Goal: Task Accomplishment & Management: Manage account settings

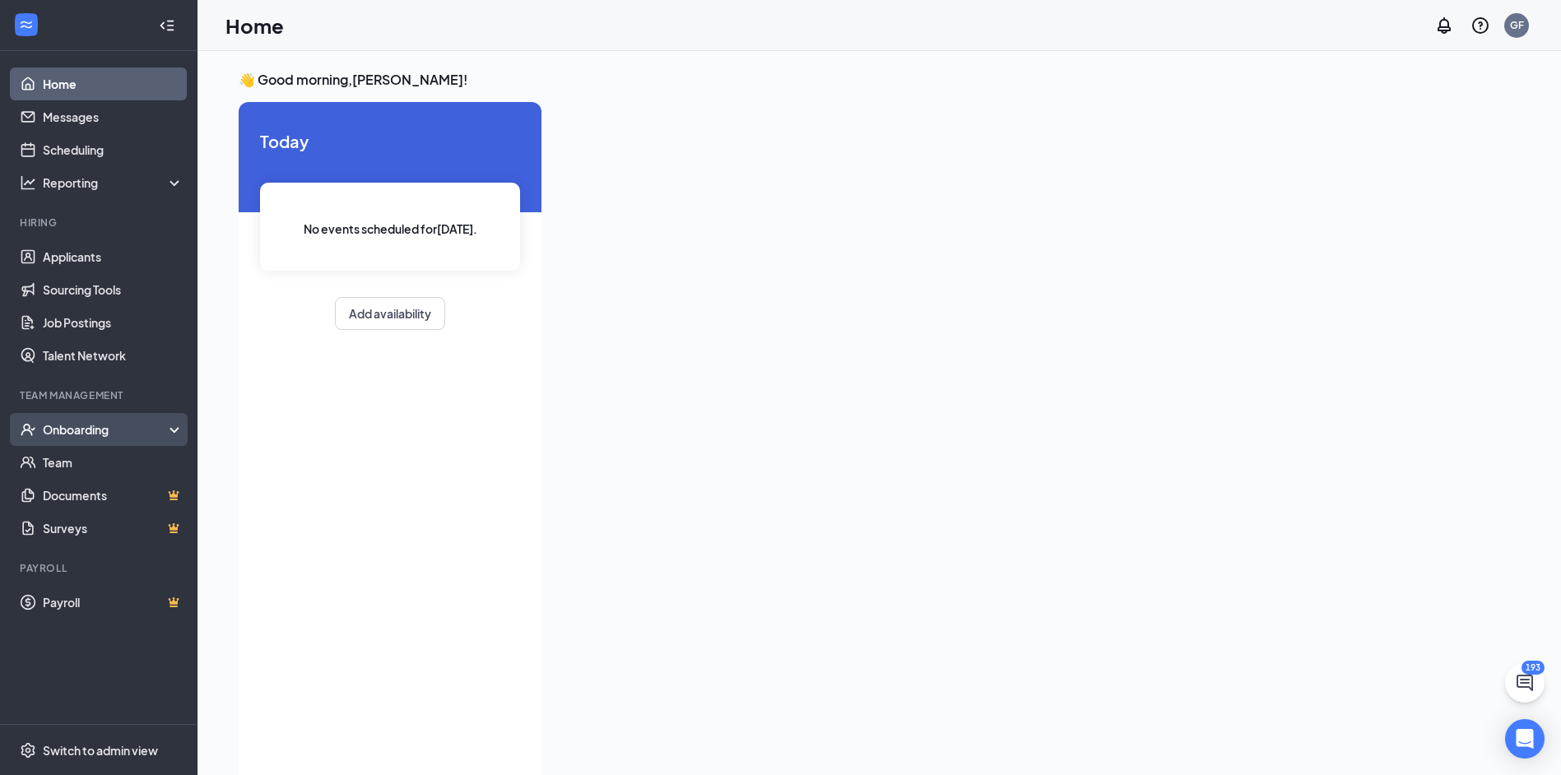
click at [100, 439] on div "Onboarding" at bounding box center [98, 429] width 197 height 33
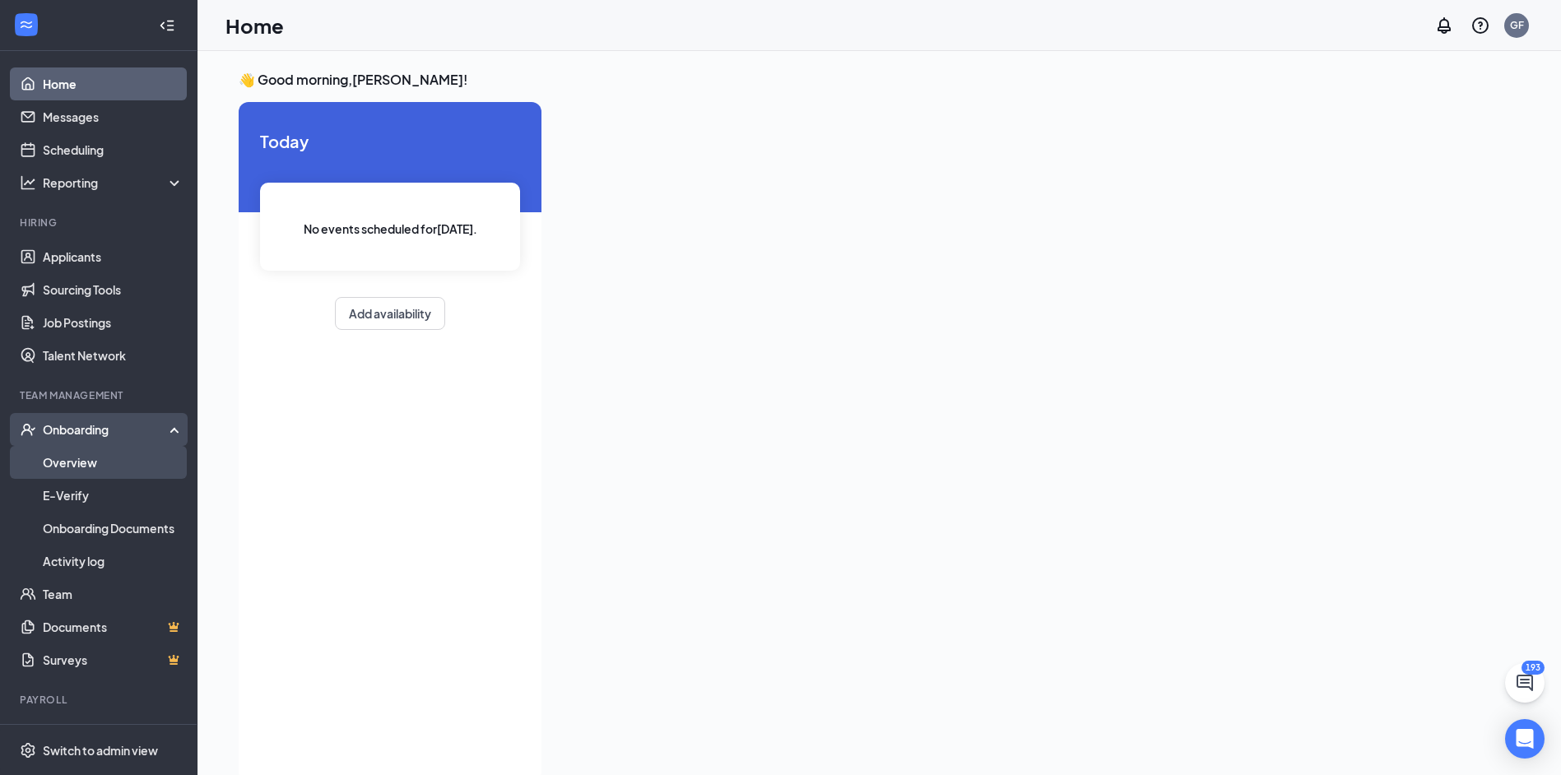
click at [120, 462] on link "Overview" at bounding box center [113, 462] width 141 height 33
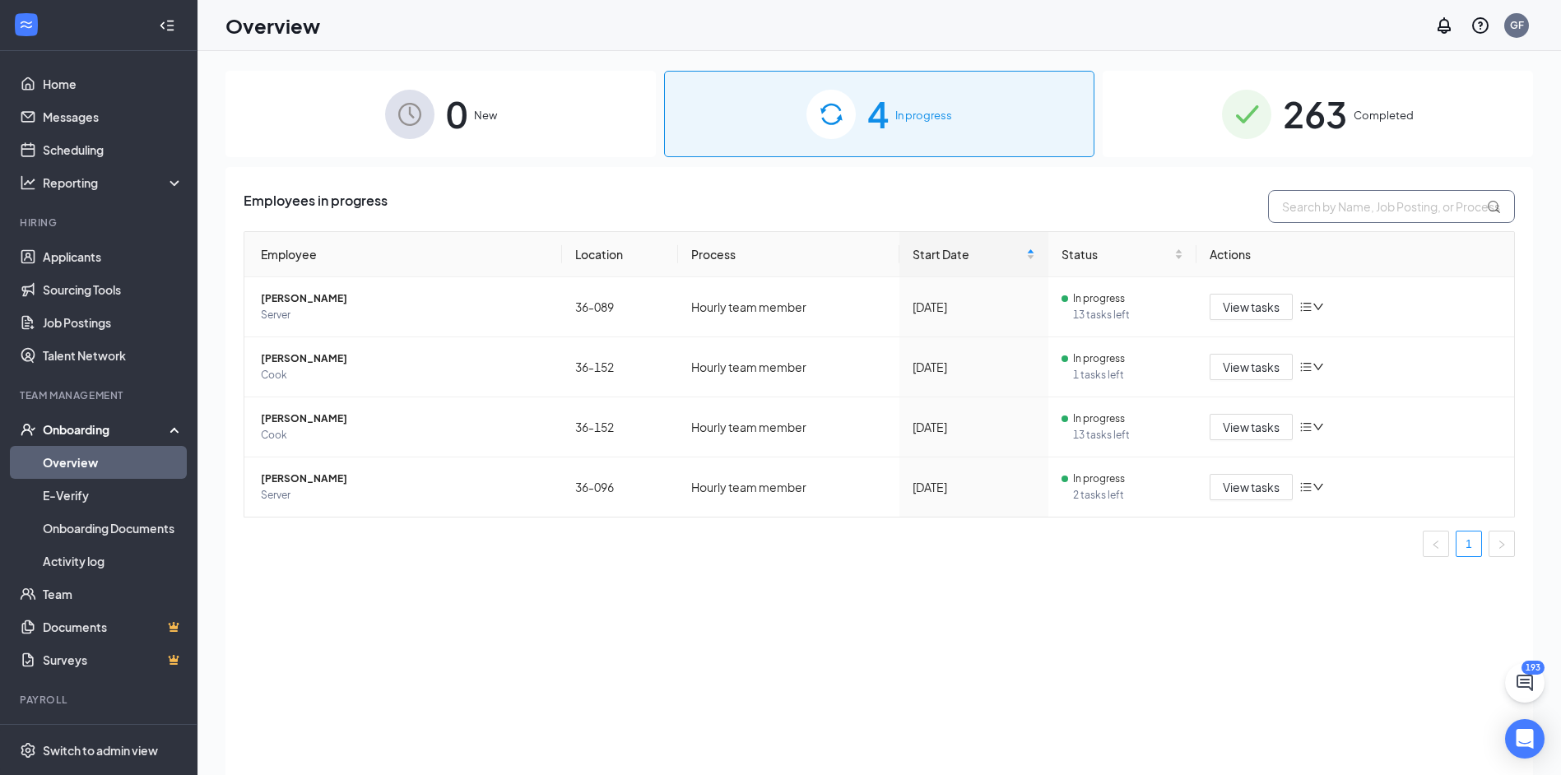
click at [1308, 200] on input "text" at bounding box center [1391, 206] width 247 height 33
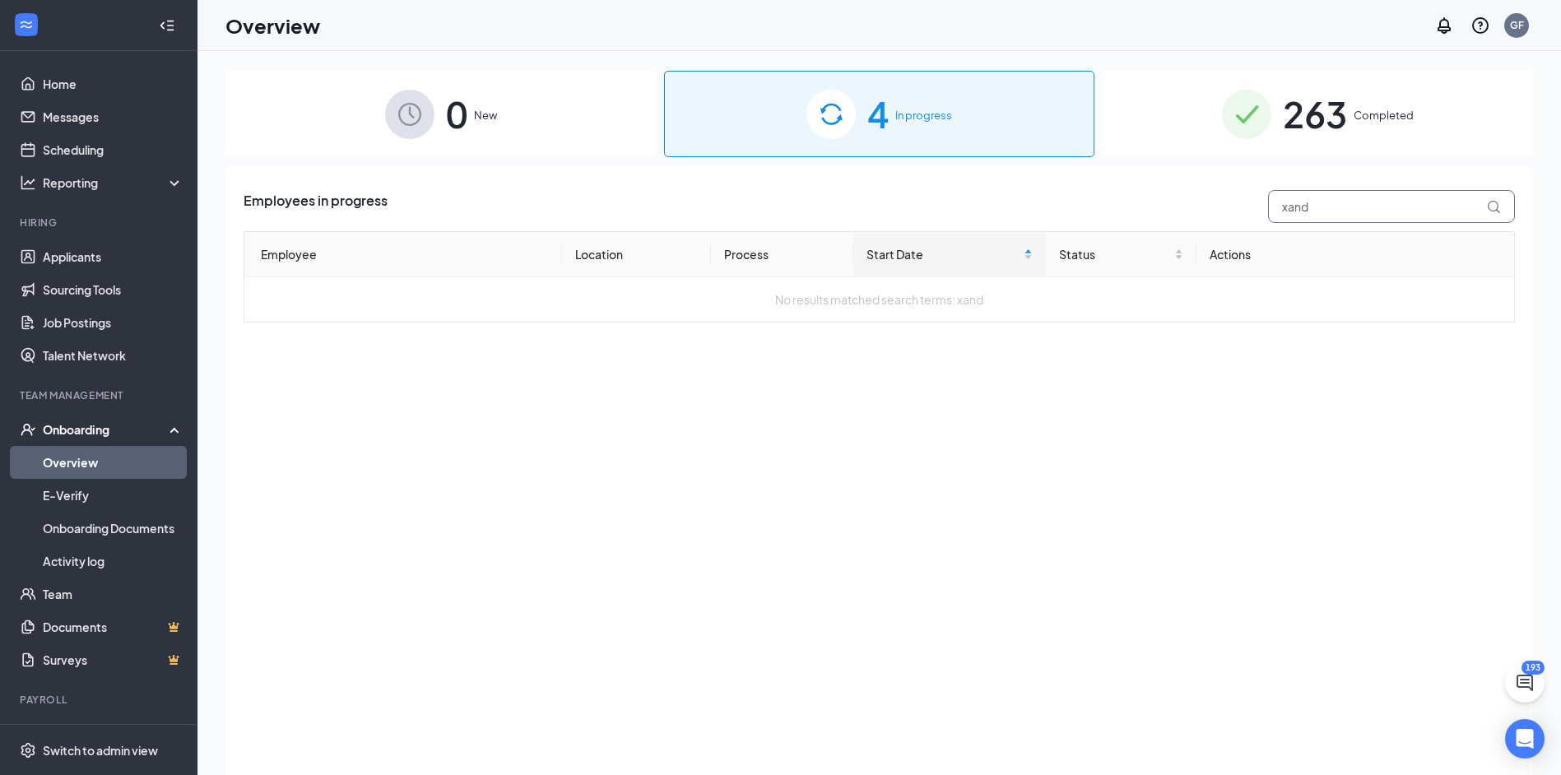
type input "xand"
click at [839, 137] on img at bounding box center [830, 114] width 49 height 49
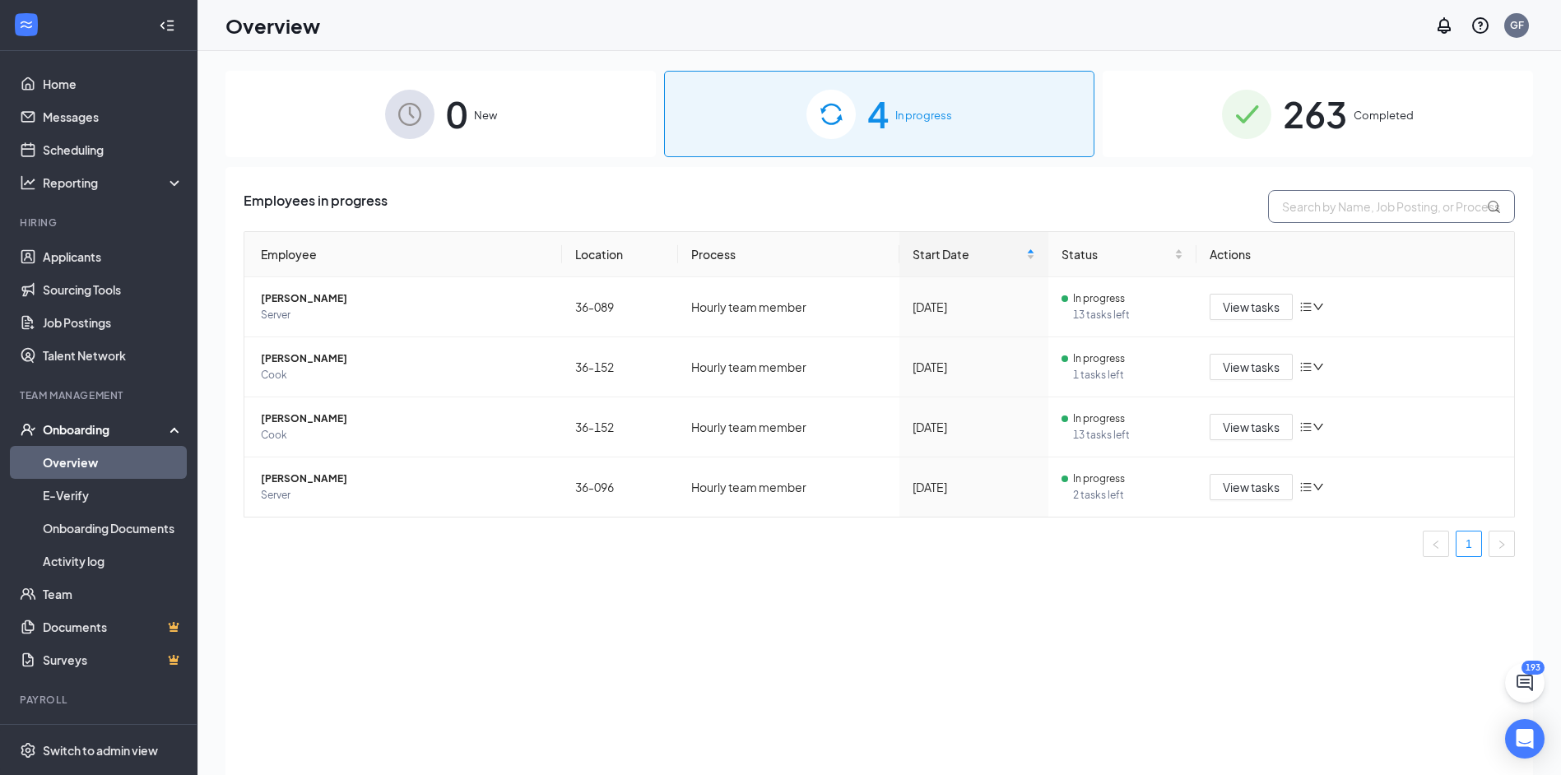
click at [1369, 212] on input "text" at bounding box center [1391, 206] width 247 height 33
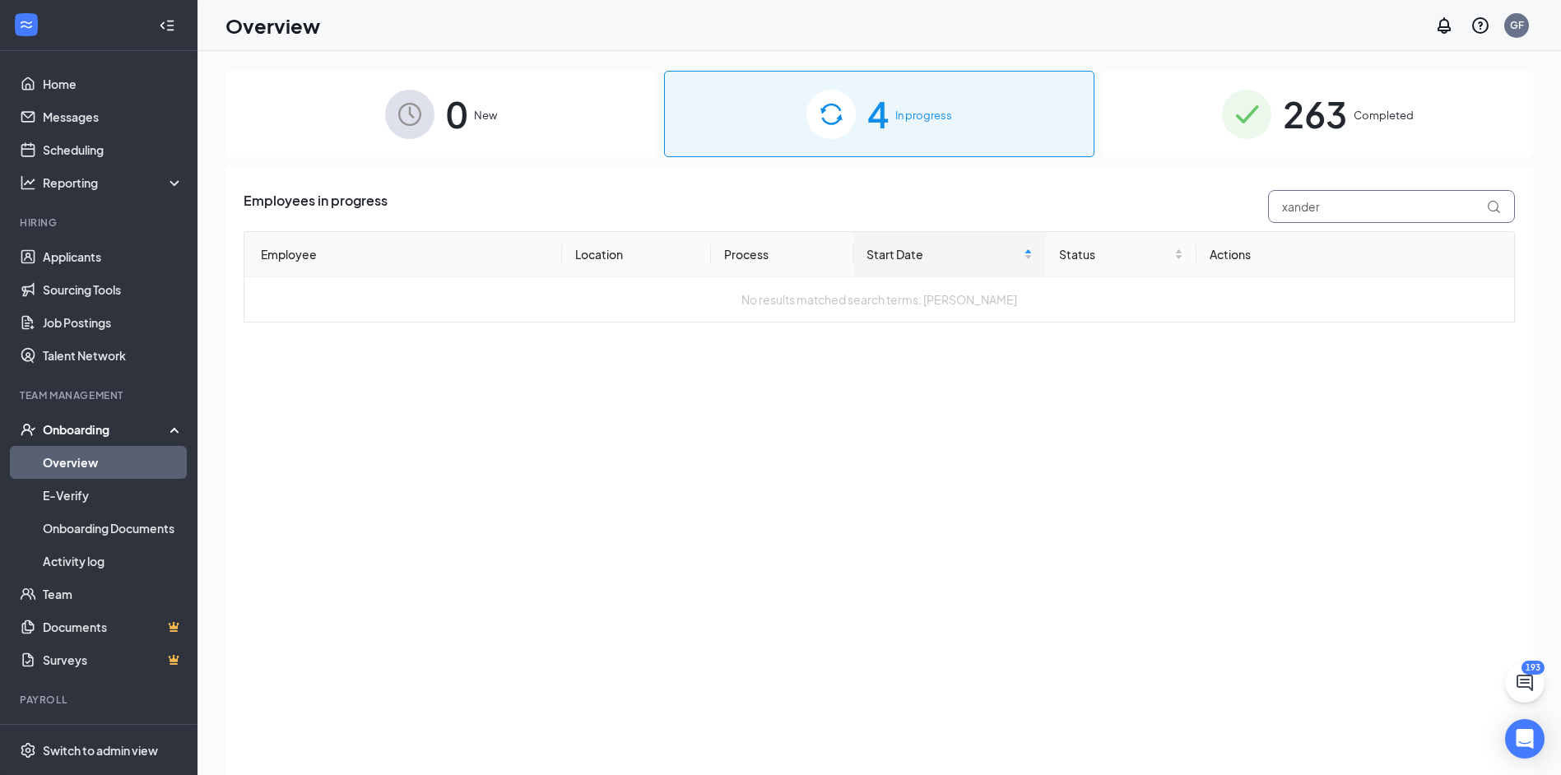
type input "xander"
click at [1316, 128] on span "263" at bounding box center [1315, 114] width 64 height 57
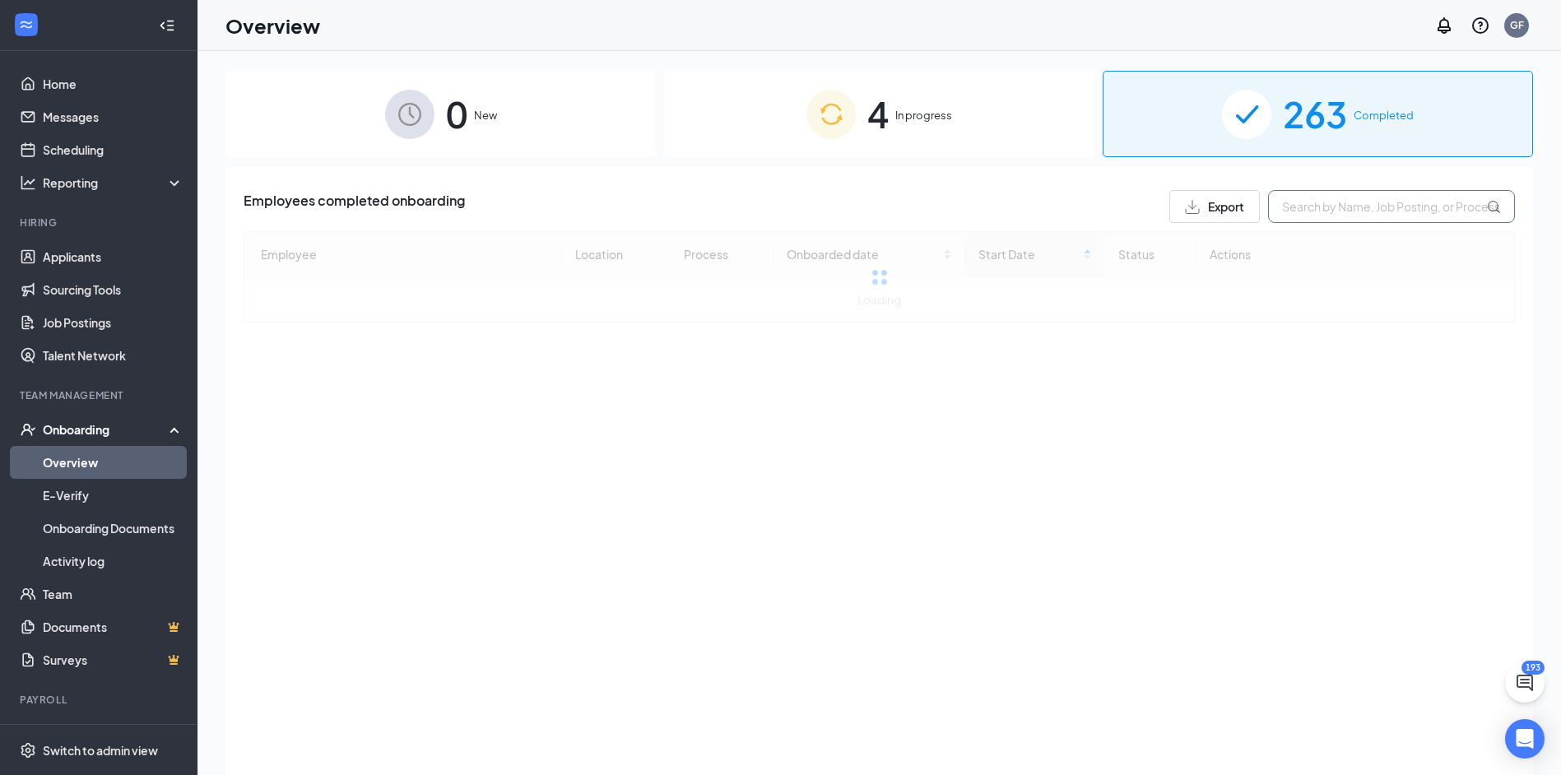
click at [1308, 210] on input "text" at bounding box center [1391, 206] width 247 height 33
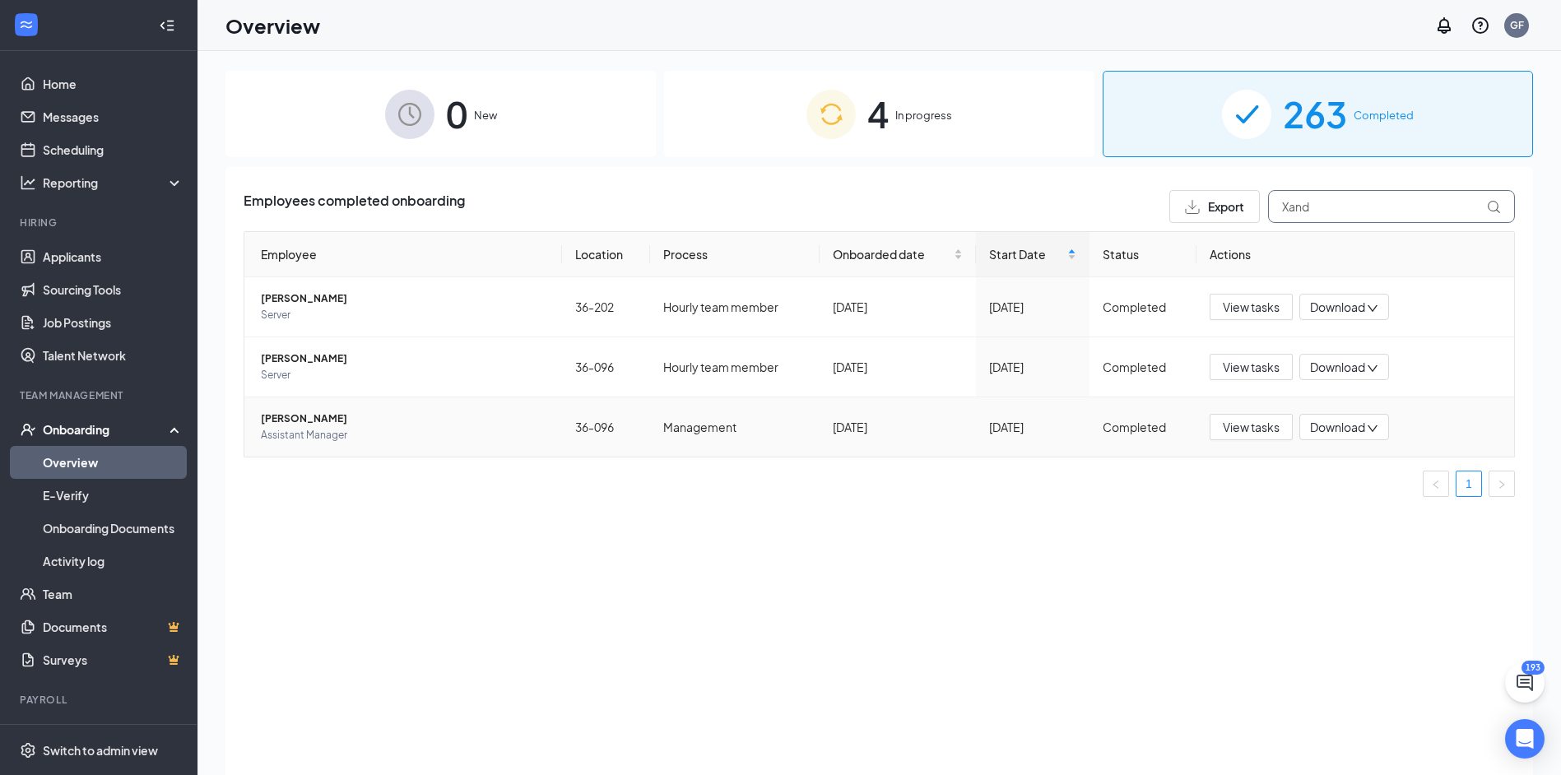
type input "Xand"
click at [1337, 435] on span "Download" at bounding box center [1337, 427] width 55 height 17
click at [1365, 506] on div "Download files" at bounding box center [1398, 505] width 178 height 20
click at [1331, 434] on span "Download" at bounding box center [1337, 427] width 55 height 17
click at [1354, 494] on li "Download files" at bounding box center [1388, 504] width 197 height 36
